Goal: Task Accomplishment & Management: Manage account settings

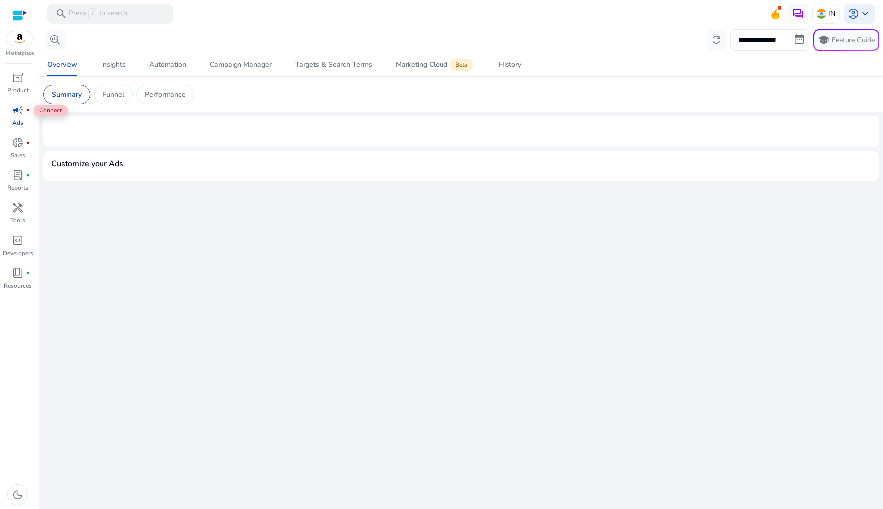
click at [24, 114] on div "campaign fiber_manual_record" at bounding box center [18, 110] width 28 height 16
click at [239, 70] on span "Campaign Manager" at bounding box center [241, 65] width 62 height 24
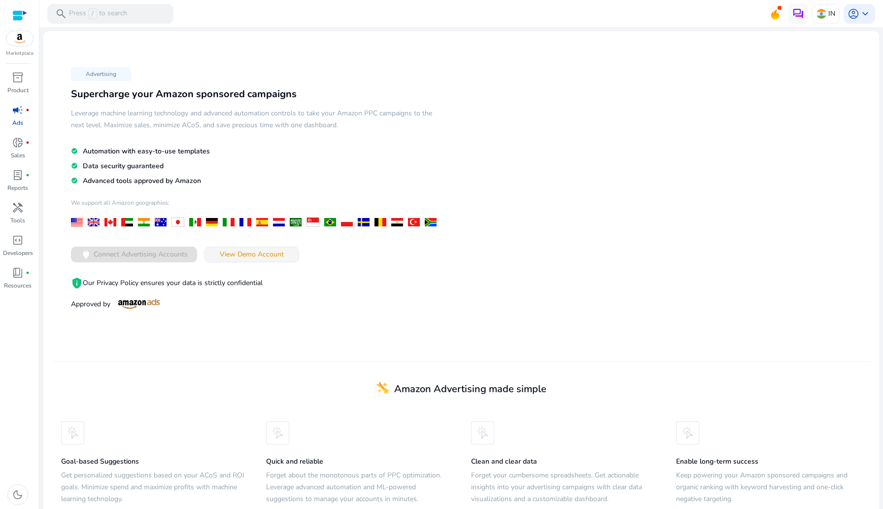
click at [249, 251] on span "View Demo Account" at bounding box center [252, 254] width 64 height 10
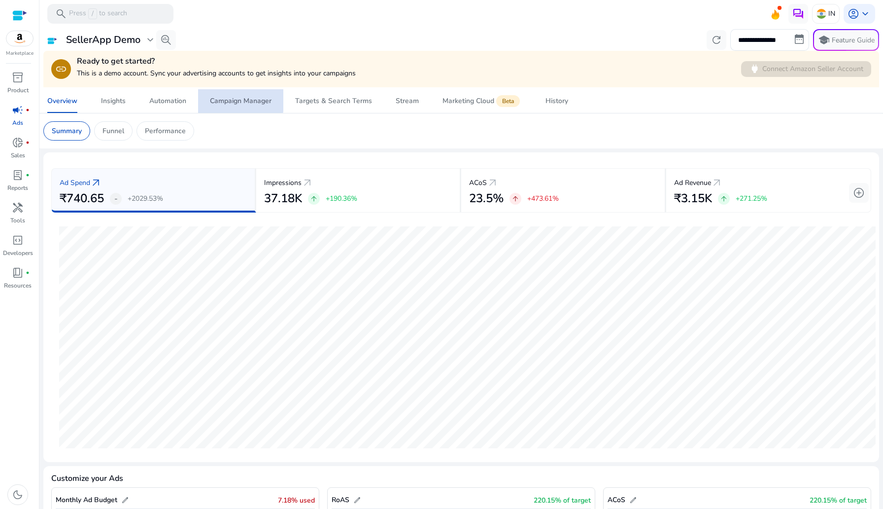
click at [237, 99] on div "Campaign Manager" at bounding box center [241, 101] width 62 height 7
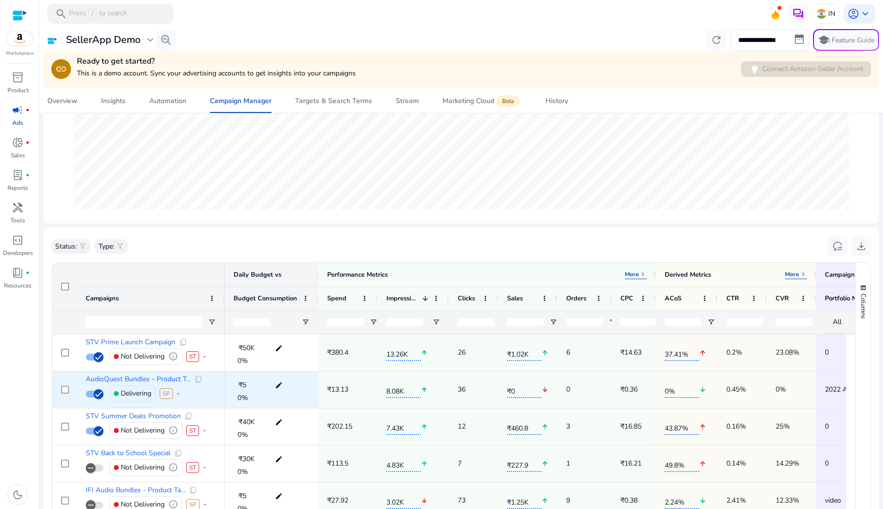
scroll to position [263, 0]
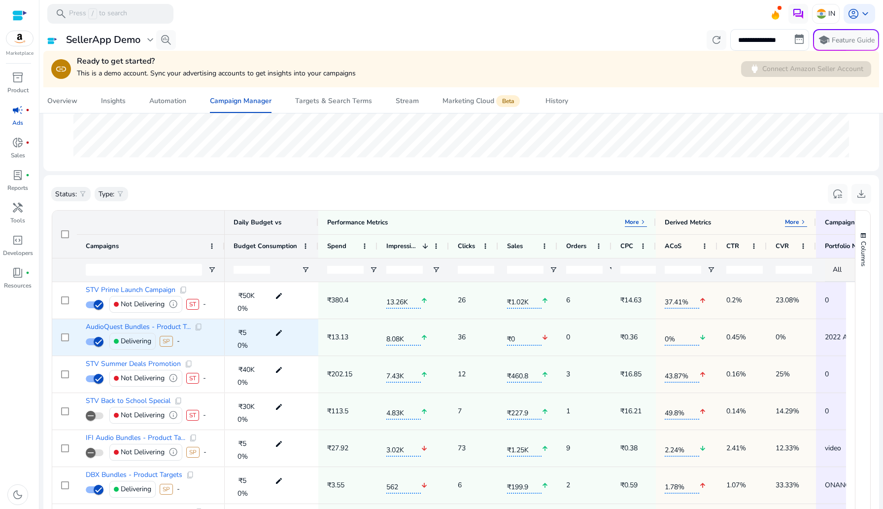
click at [180, 342] on div "-" at bounding box center [178, 341] width 3 height 20
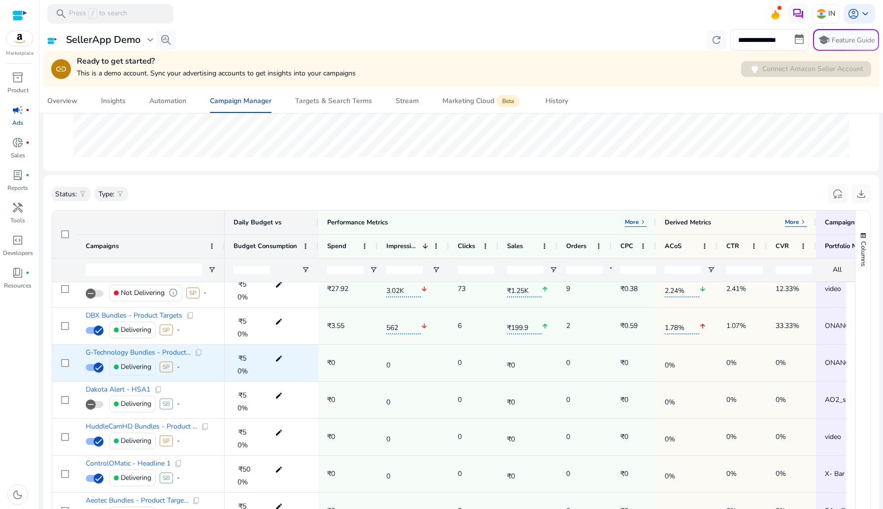
scroll to position [0, 0]
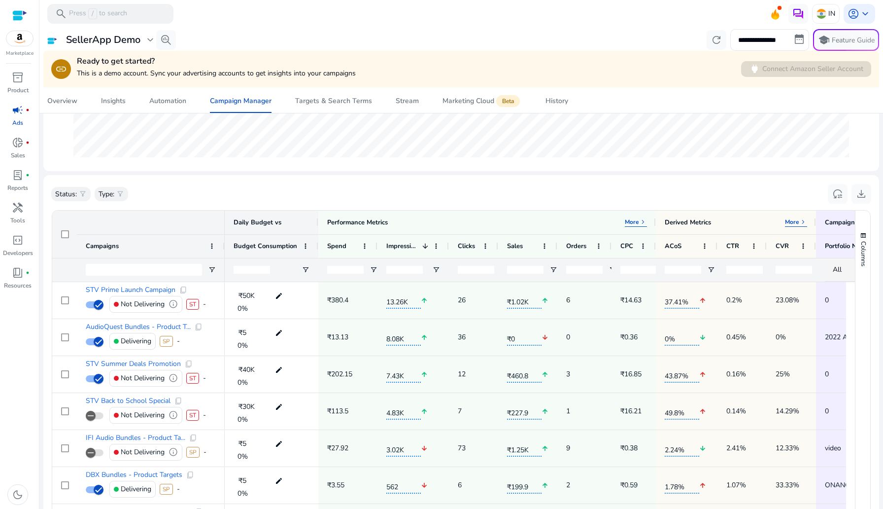
click at [295, 200] on div "Status: filter_alt Type: filter_alt reset_settings download" at bounding box center [461, 194] width 820 height 22
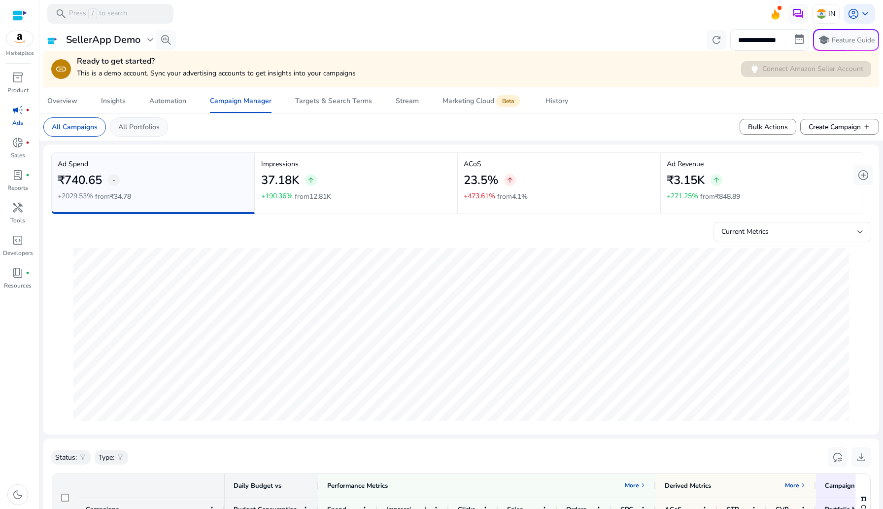
click at [127, 128] on p "All Portfolios" at bounding box center [138, 127] width 41 height 10
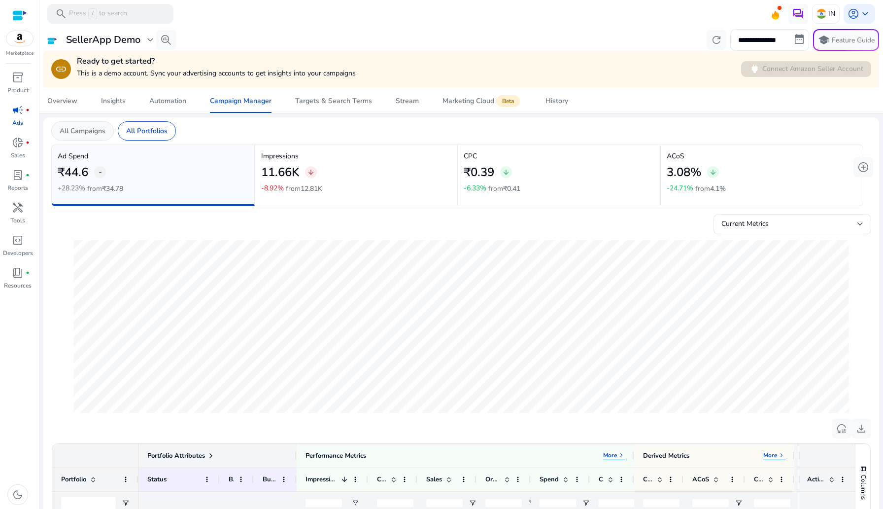
click at [81, 127] on p "All Campaigns" at bounding box center [83, 131] width 46 height 10
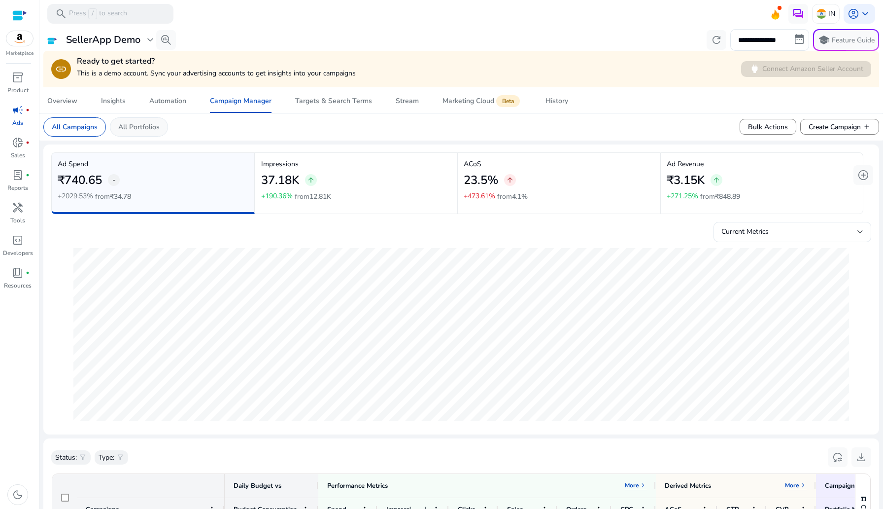
click at [136, 128] on p "All Portfolios" at bounding box center [138, 127] width 41 height 10
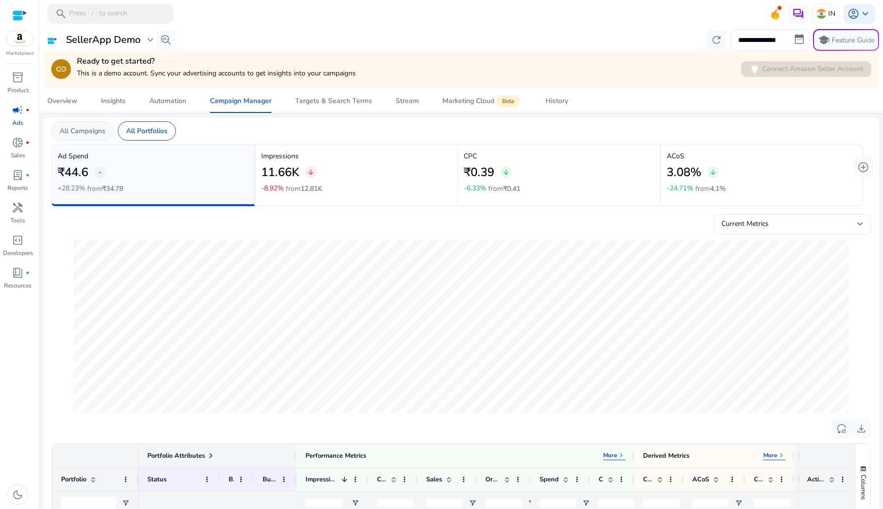
click at [86, 128] on p "All Campaigns" at bounding box center [83, 131] width 46 height 10
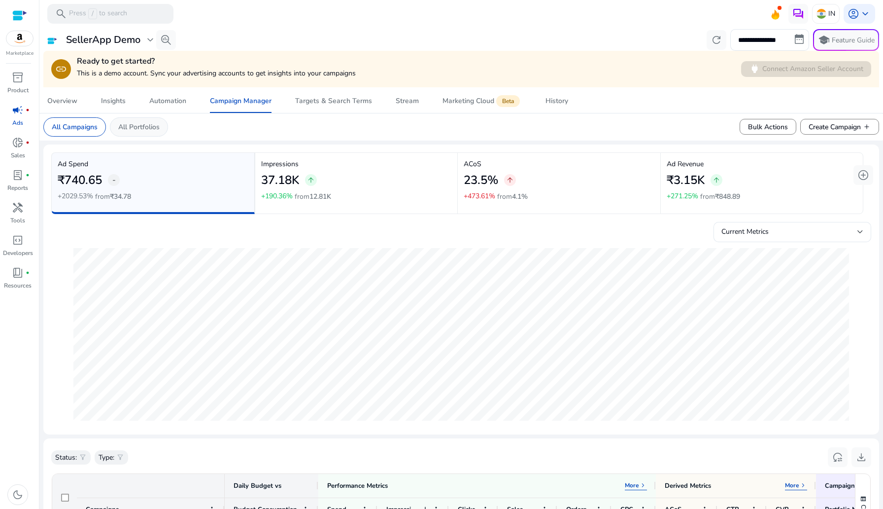
click at [143, 124] on p "All Portfolios" at bounding box center [138, 127] width 41 height 10
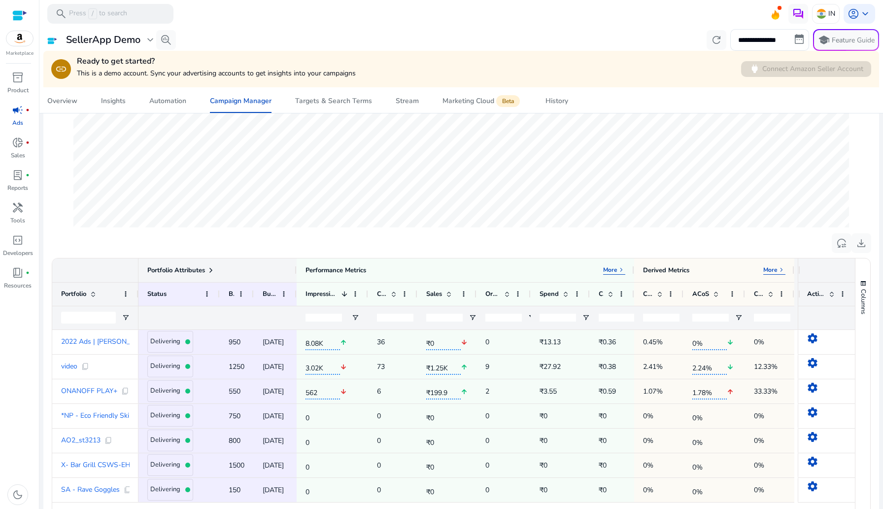
scroll to position [185, 0]
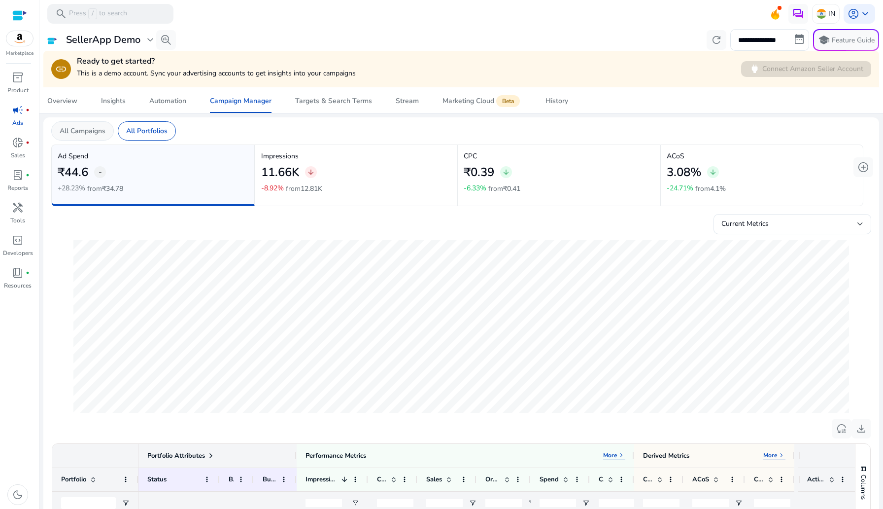
click at [77, 121] on div "All Campaigns" at bounding box center [82, 130] width 63 height 19
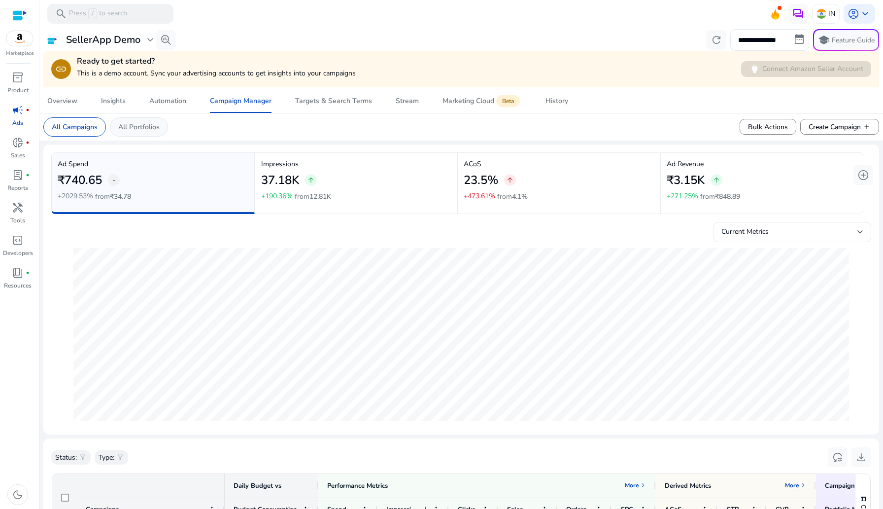
click at [116, 133] on div "All Portfolios" at bounding box center [139, 126] width 58 height 19
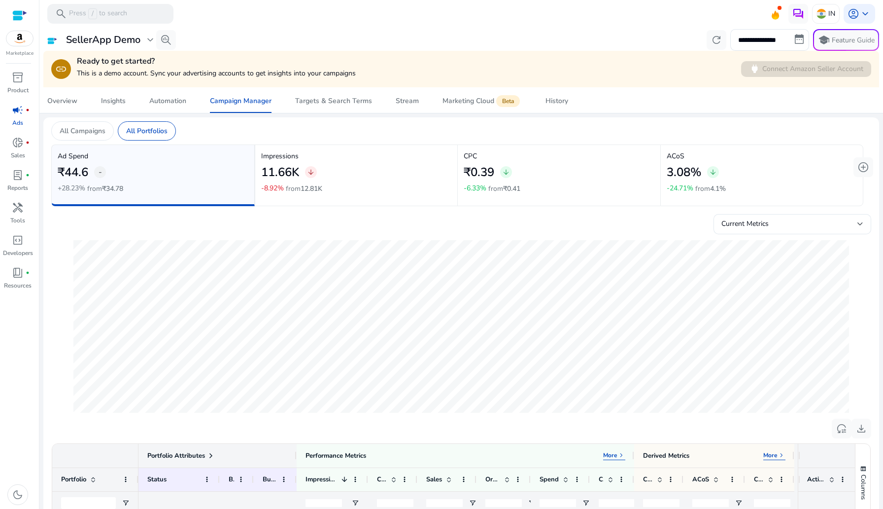
drag, startPoint x: 63, startPoint y: 171, endPoint x: 86, endPoint y: 171, distance: 23.2
click at [86, 171] on h2 "₹44.6" at bounding box center [73, 172] width 31 height 14
click at [100, 124] on div "All Campaigns" at bounding box center [82, 130] width 63 height 19
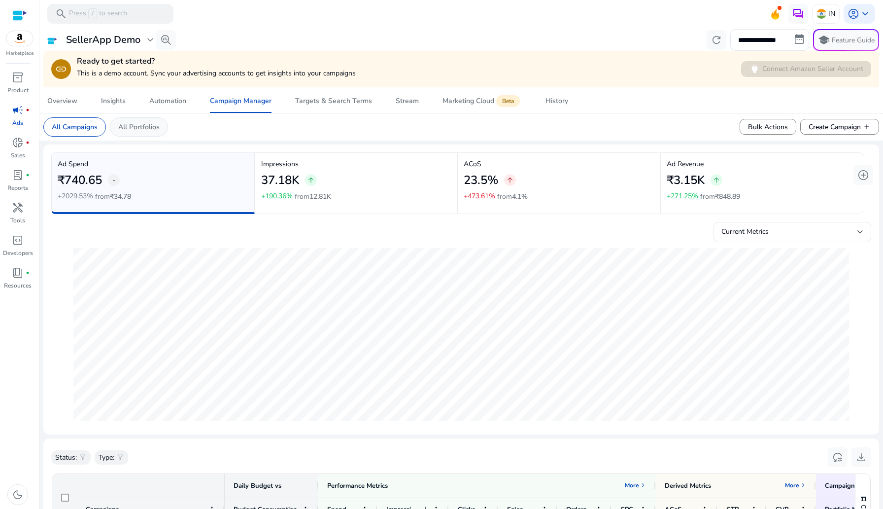
click at [150, 128] on p "All Portfolios" at bounding box center [138, 127] width 41 height 10
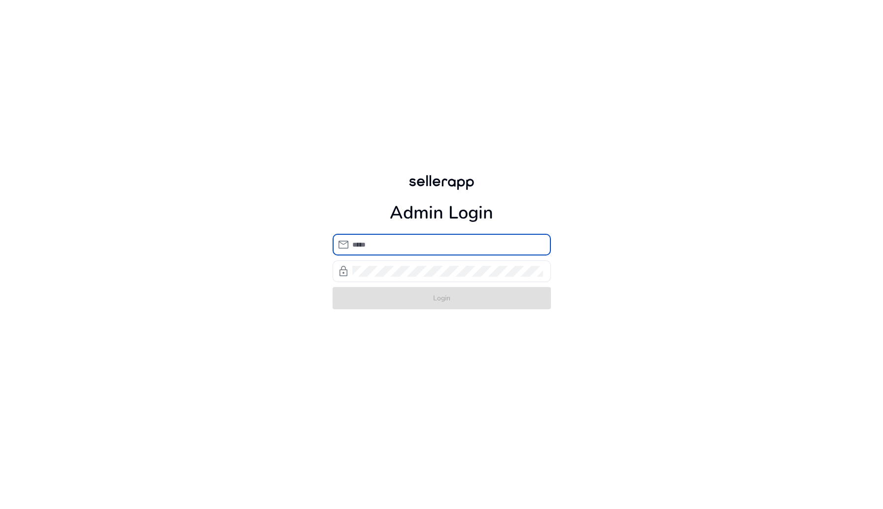
click at [378, 240] on input "email" at bounding box center [447, 244] width 191 height 11
type input "**********"
click at [374, 260] on div at bounding box center [447, 271] width 191 height 22
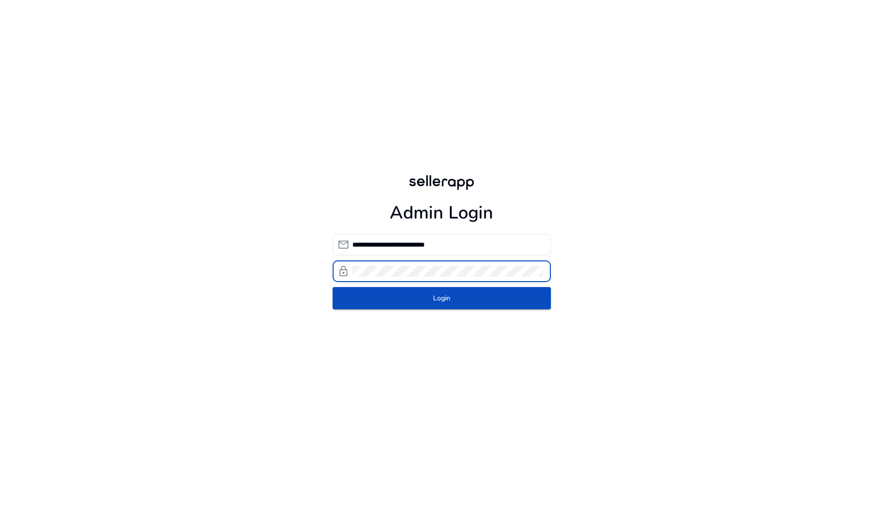
click button "Login" at bounding box center [442, 298] width 218 height 22
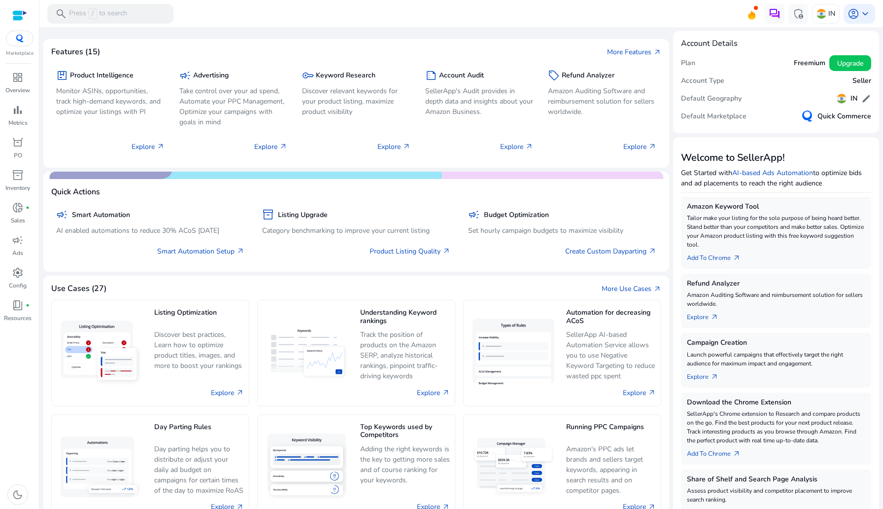
click at [20, 39] on img at bounding box center [20, 38] width 18 height 8
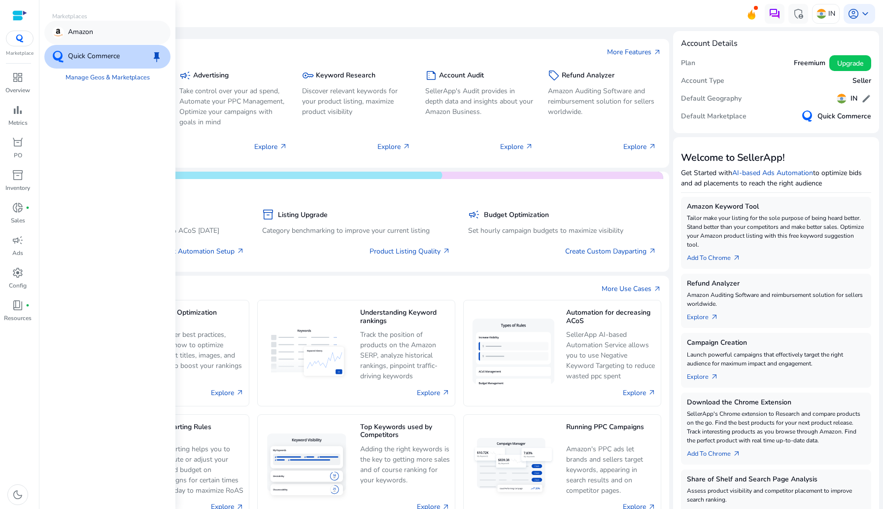
click at [86, 33] on p "Amazon" at bounding box center [80, 33] width 25 height 12
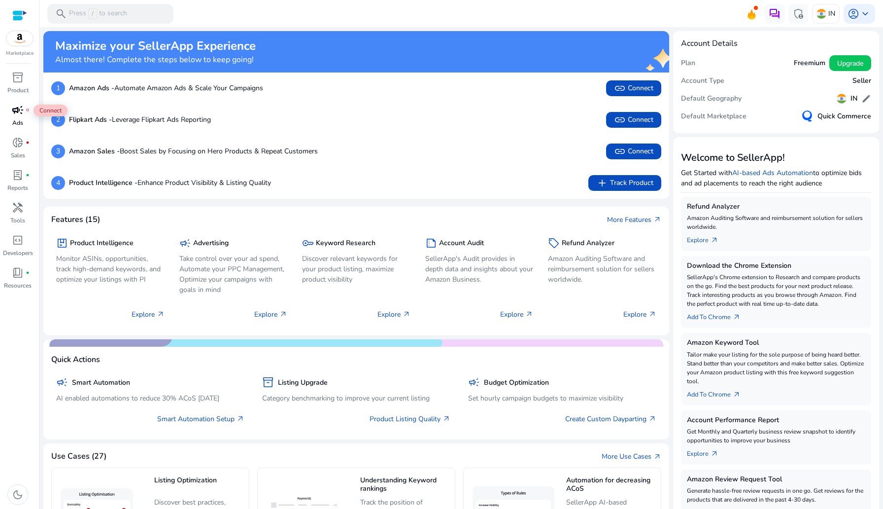
click at [18, 115] on span "campaign" at bounding box center [18, 110] width 12 height 12
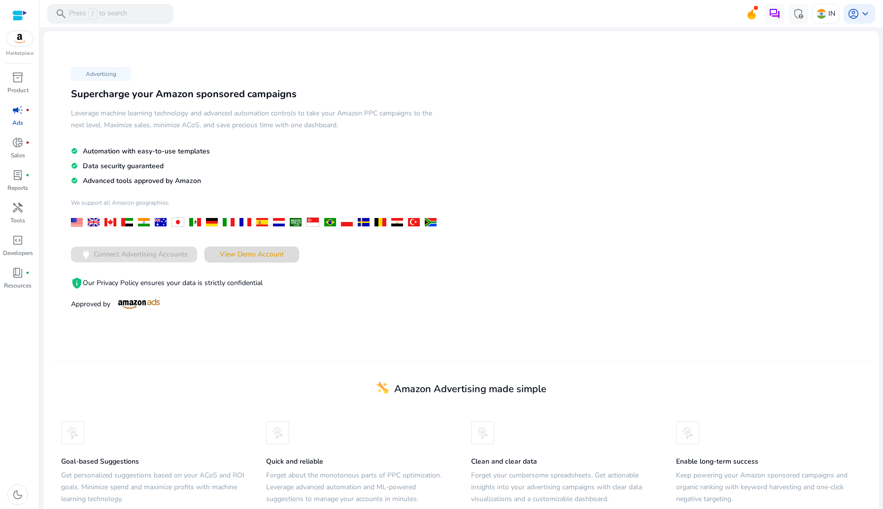
click at [235, 261] on span at bounding box center [252, 254] width 94 height 24
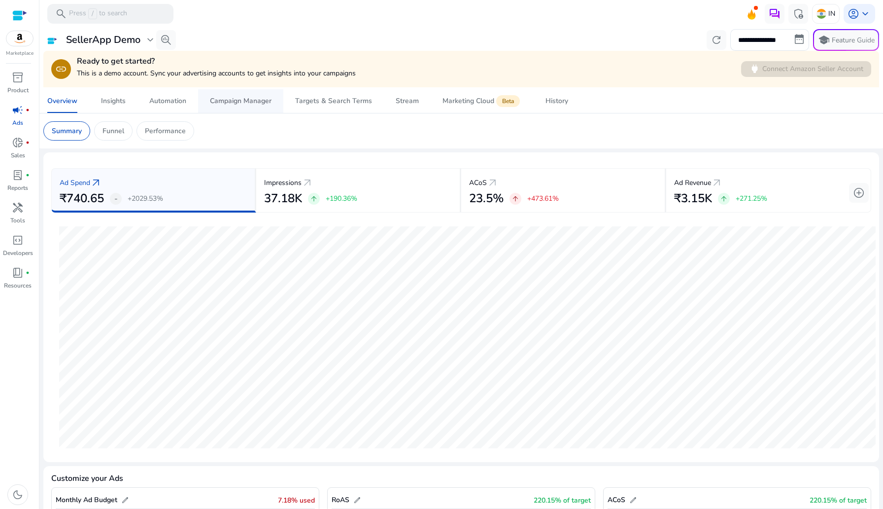
click at [229, 101] on div "Campaign Manager" at bounding box center [241, 101] width 62 height 7
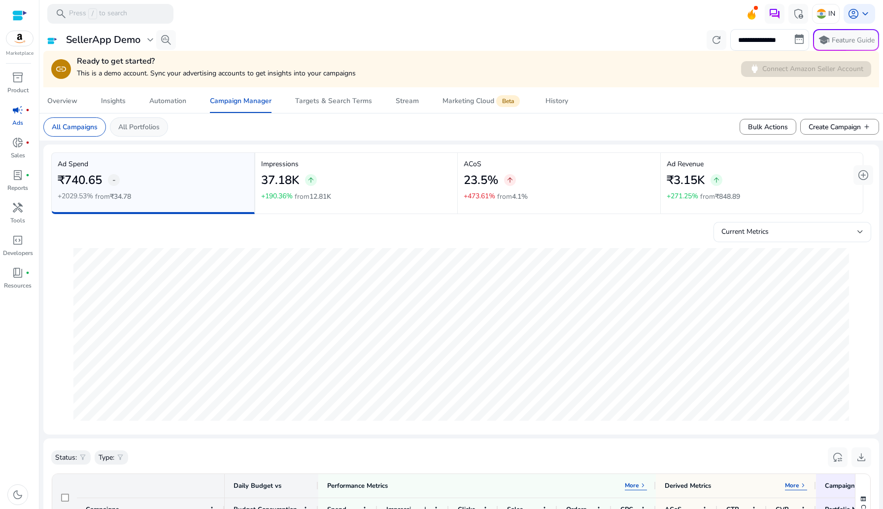
click at [151, 128] on p "All Portfolios" at bounding box center [138, 127] width 41 height 10
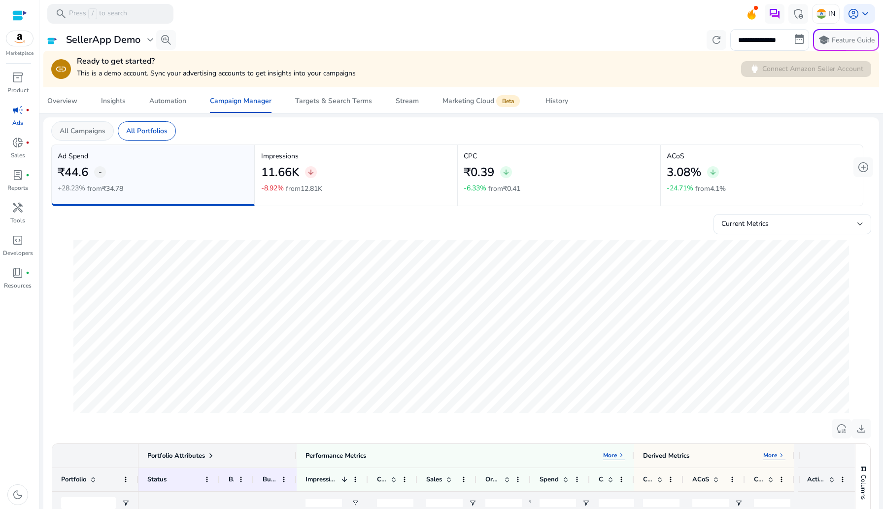
click at [93, 127] on p "All Campaigns" at bounding box center [83, 131] width 46 height 10
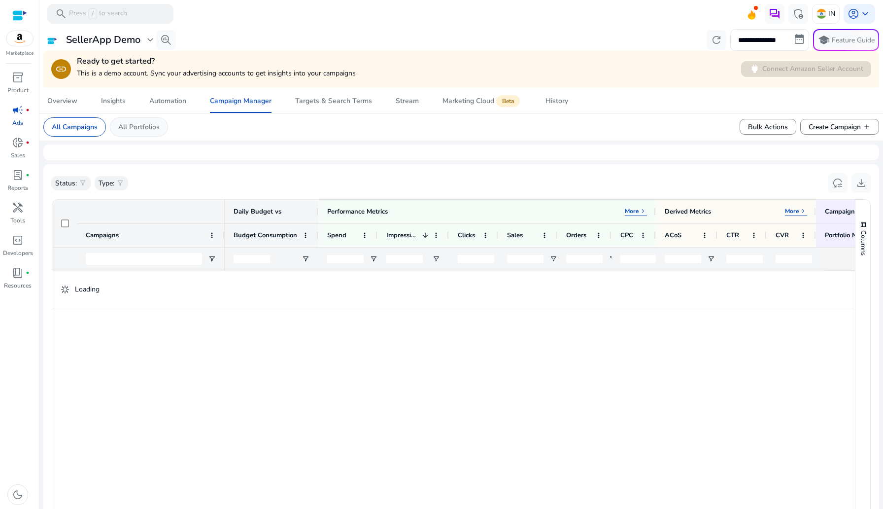
click at [137, 127] on p "All Portfolios" at bounding box center [138, 127] width 41 height 10
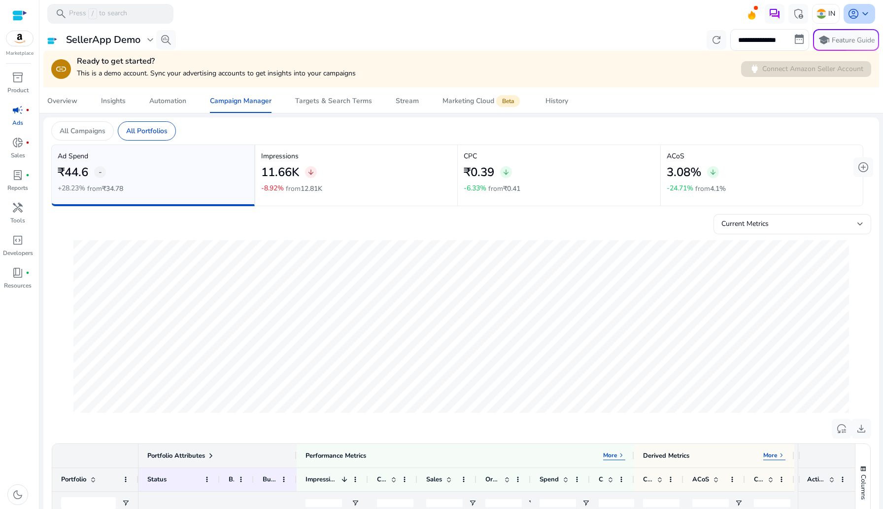
click at [861, 15] on span "keyboard_arrow_down" at bounding box center [865, 14] width 12 height 12
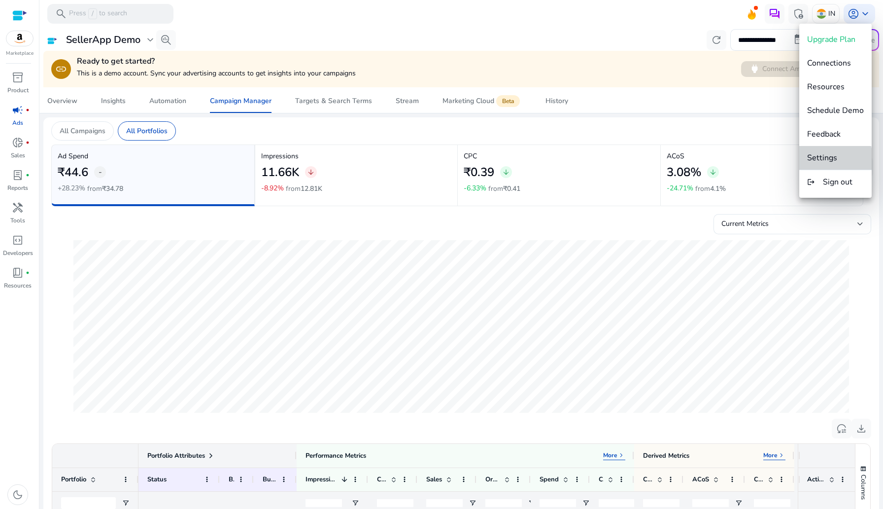
click at [823, 165] on button "Settings" at bounding box center [835, 158] width 72 height 24
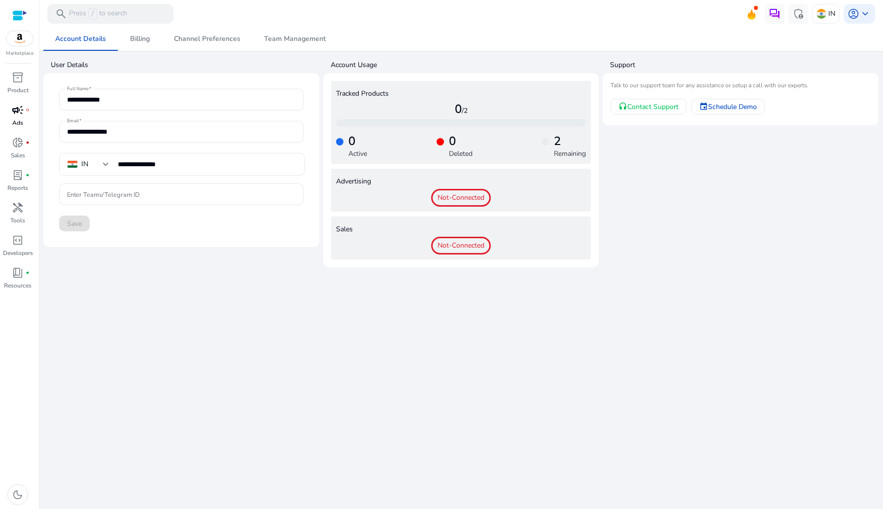
click at [14, 110] on span "campaign" at bounding box center [18, 110] width 12 height 12
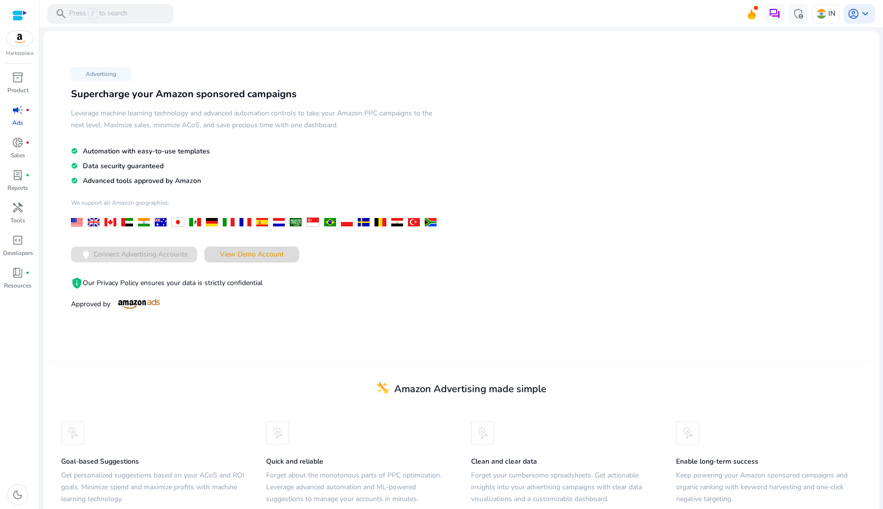
click at [255, 263] on span at bounding box center [252, 254] width 94 height 24
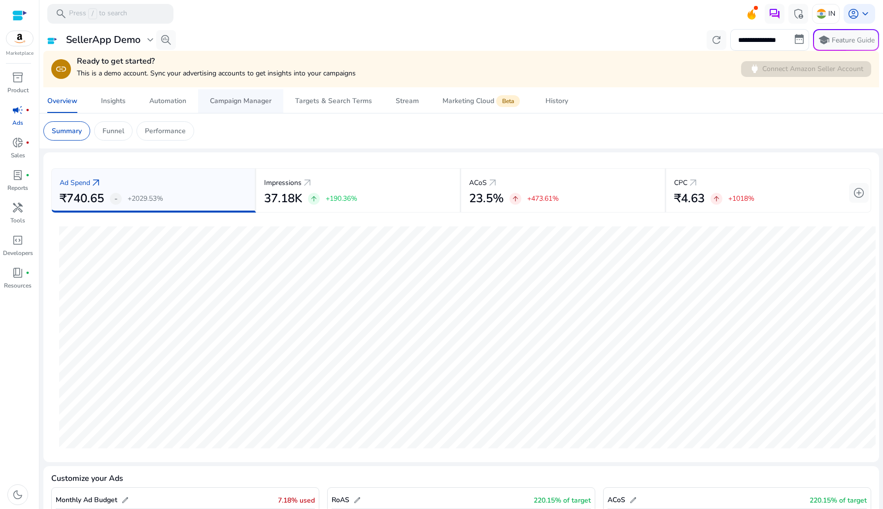
click at [231, 90] on span "Campaign Manager" at bounding box center [241, 101] width 62 height 24
